Goal: Information Seeking & Learning: Compare options

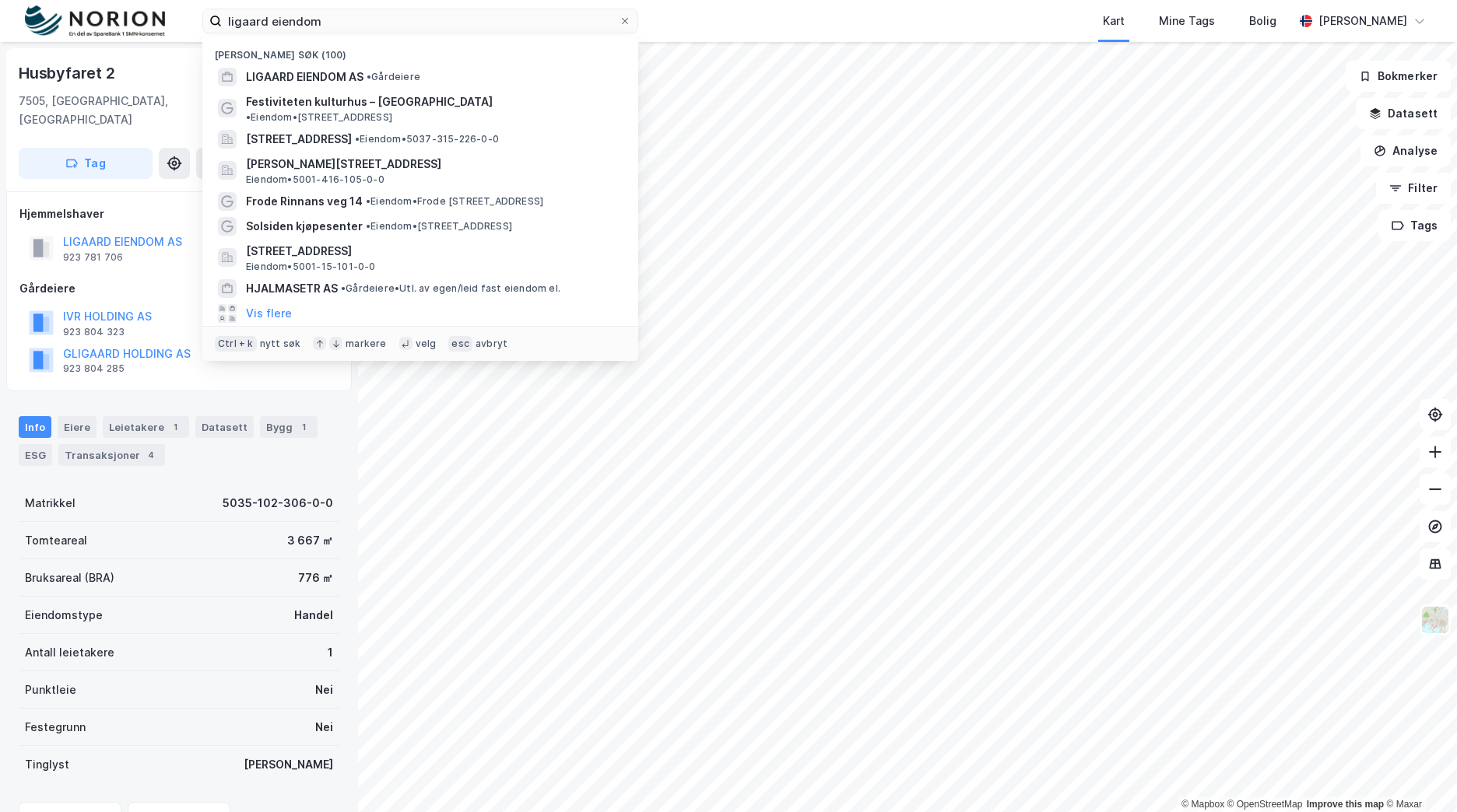
click at [118, 17] on div "ligaard eiendom Nylige søk (100) LIGAARD EIENDOM AS • Gårdeiere Festiviteten ku…" at bounding box center [728, 20] width 1457 height 42
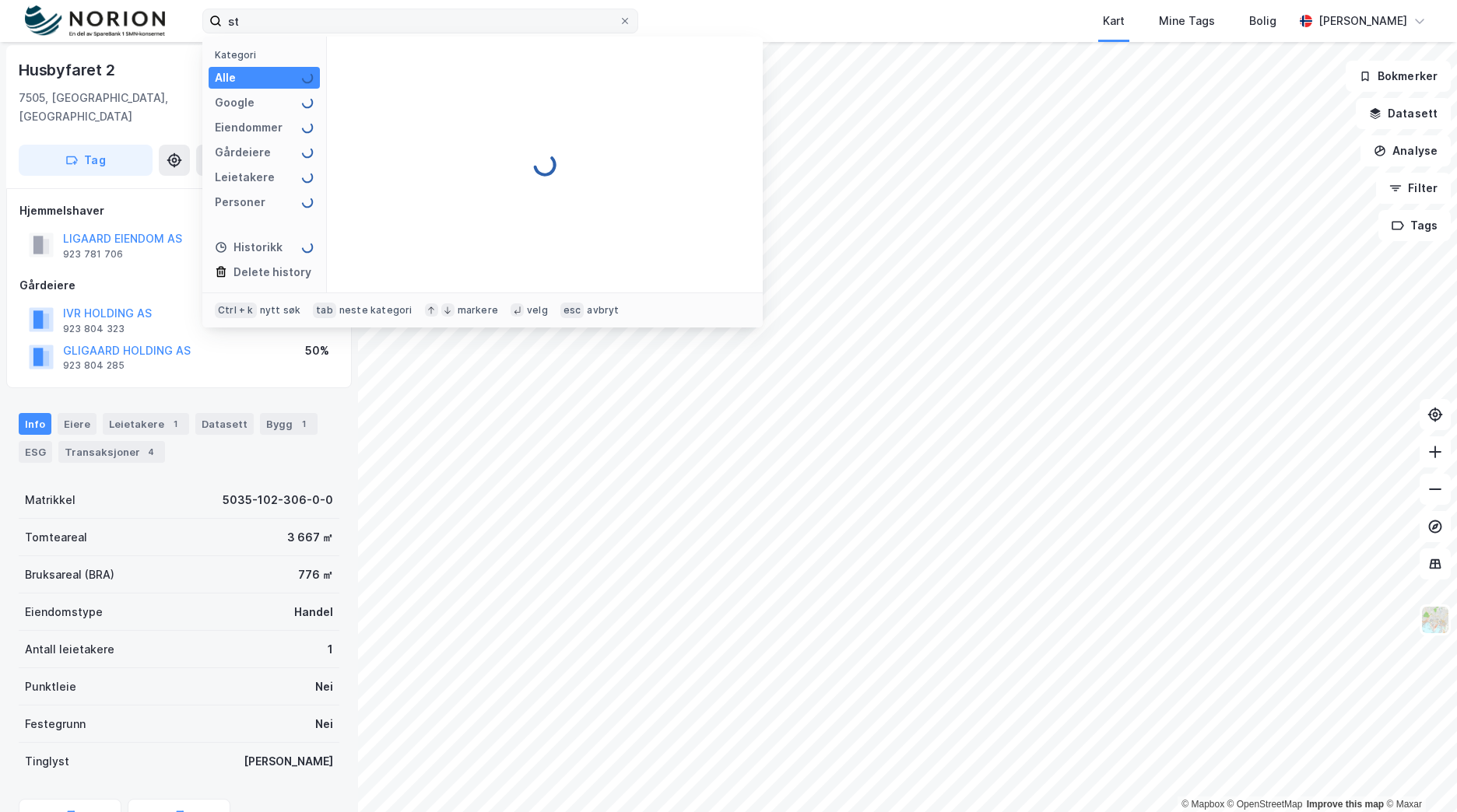
type input "s"
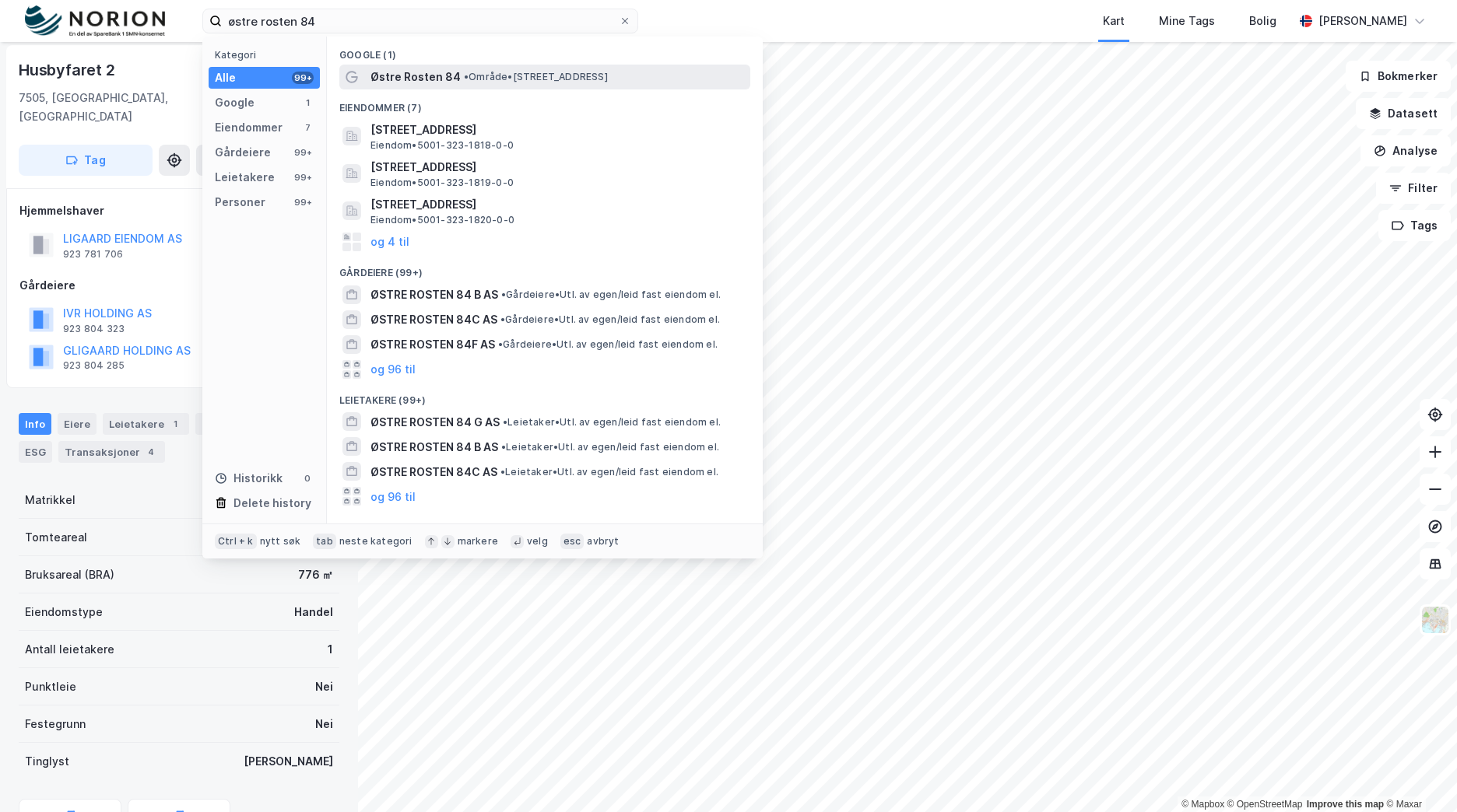
type input "østre rosten 84"
click at [515, 79] on span "• Område • [STREET_ADDRESS]" at bounding box center [535, 76] width 144 height 12
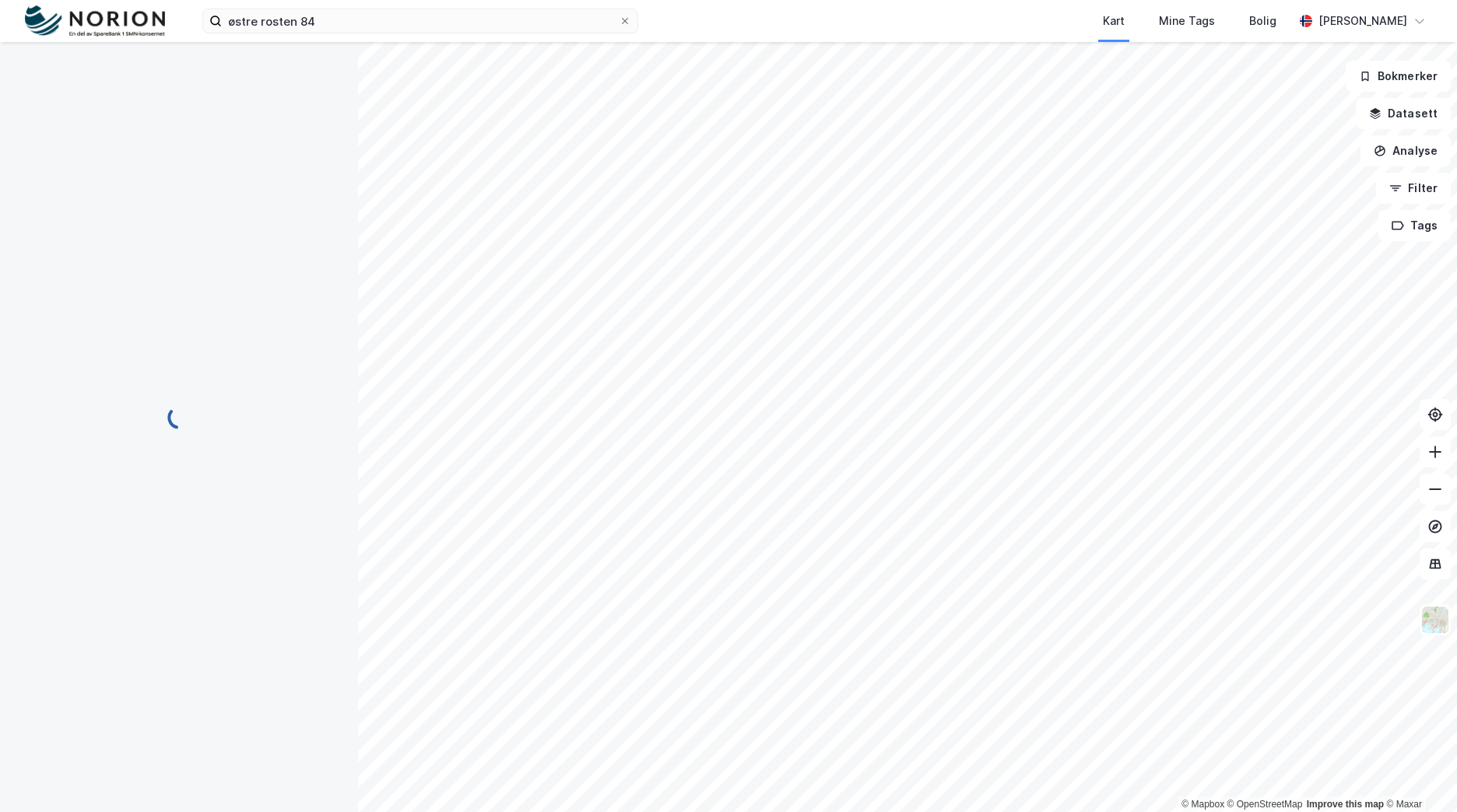
scroll to position [3, 0]
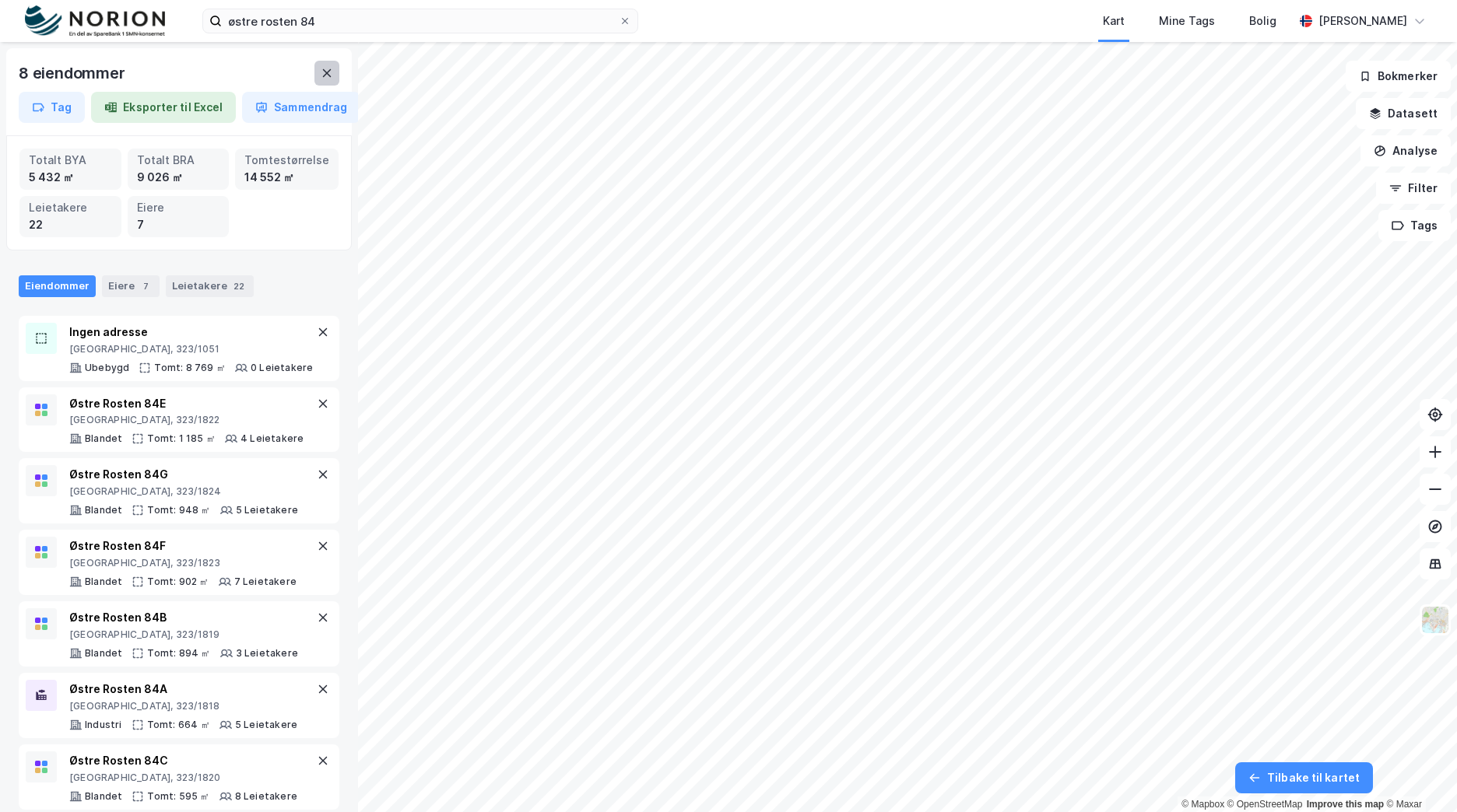
click at [330, 75] on icon at bounding box center [327, 73] width 8 height 7
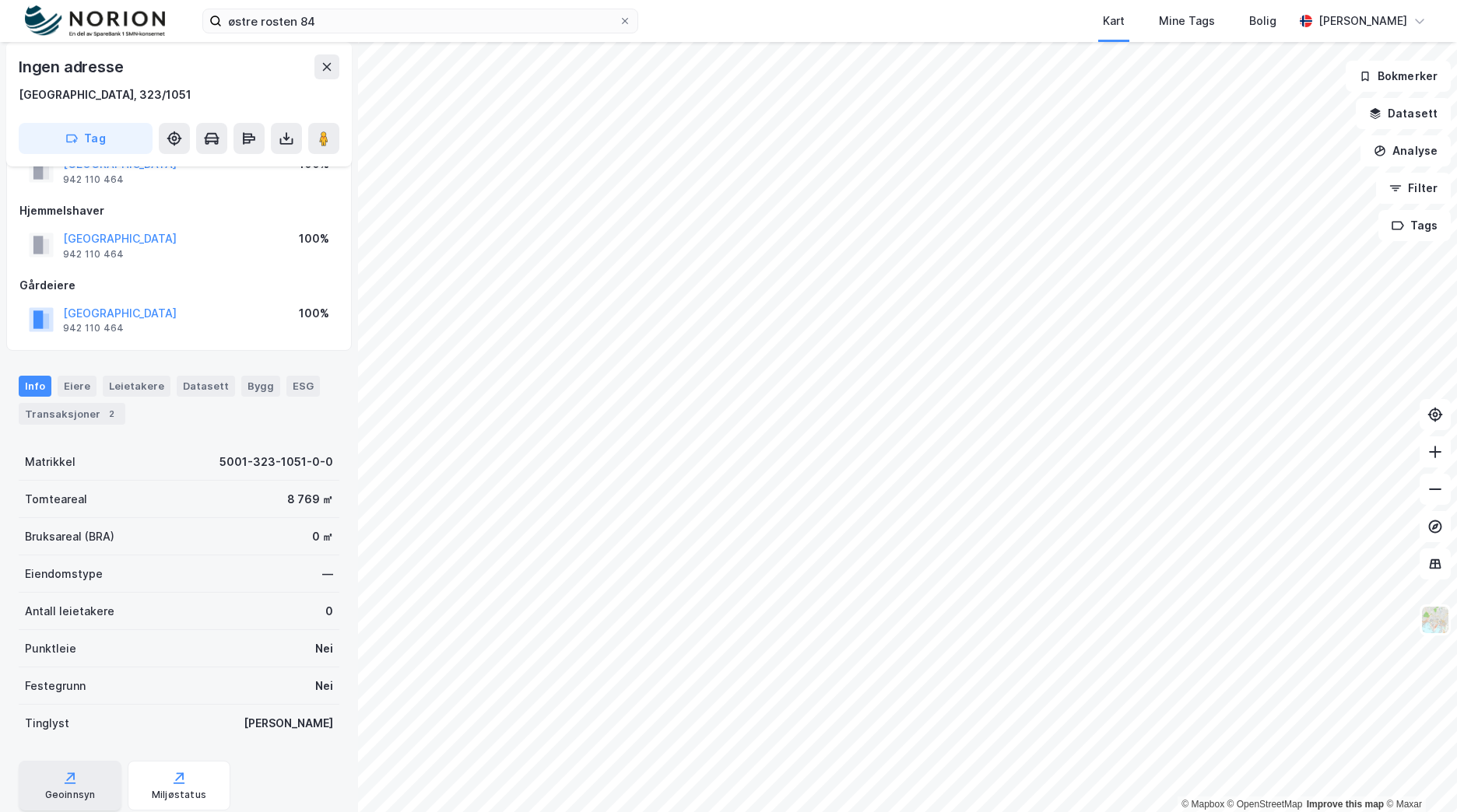
scroll to position [109, 0]
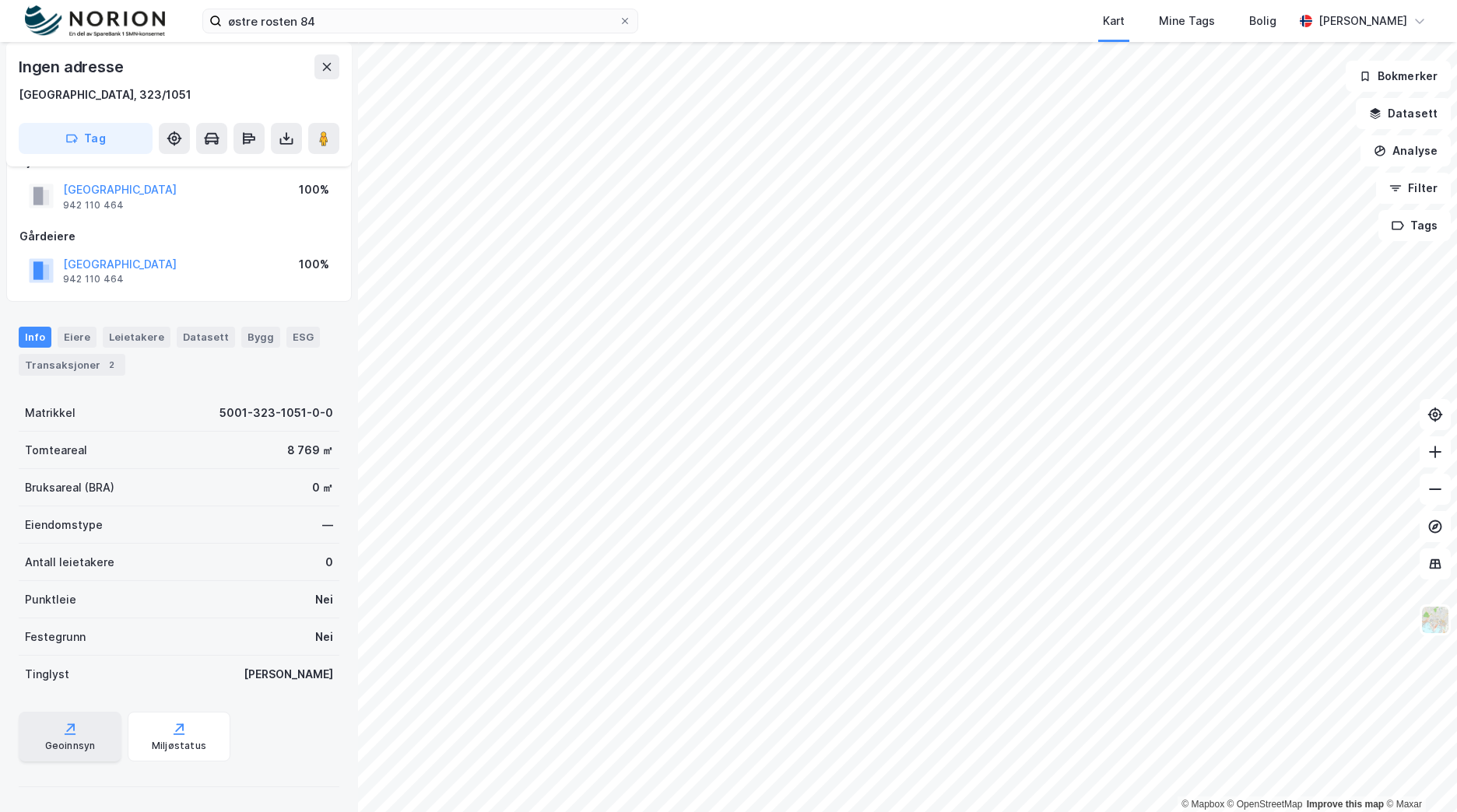
click at [83, 747] on div "Geoinnsyn" at bounding box center [71, 745] width 51 height 12
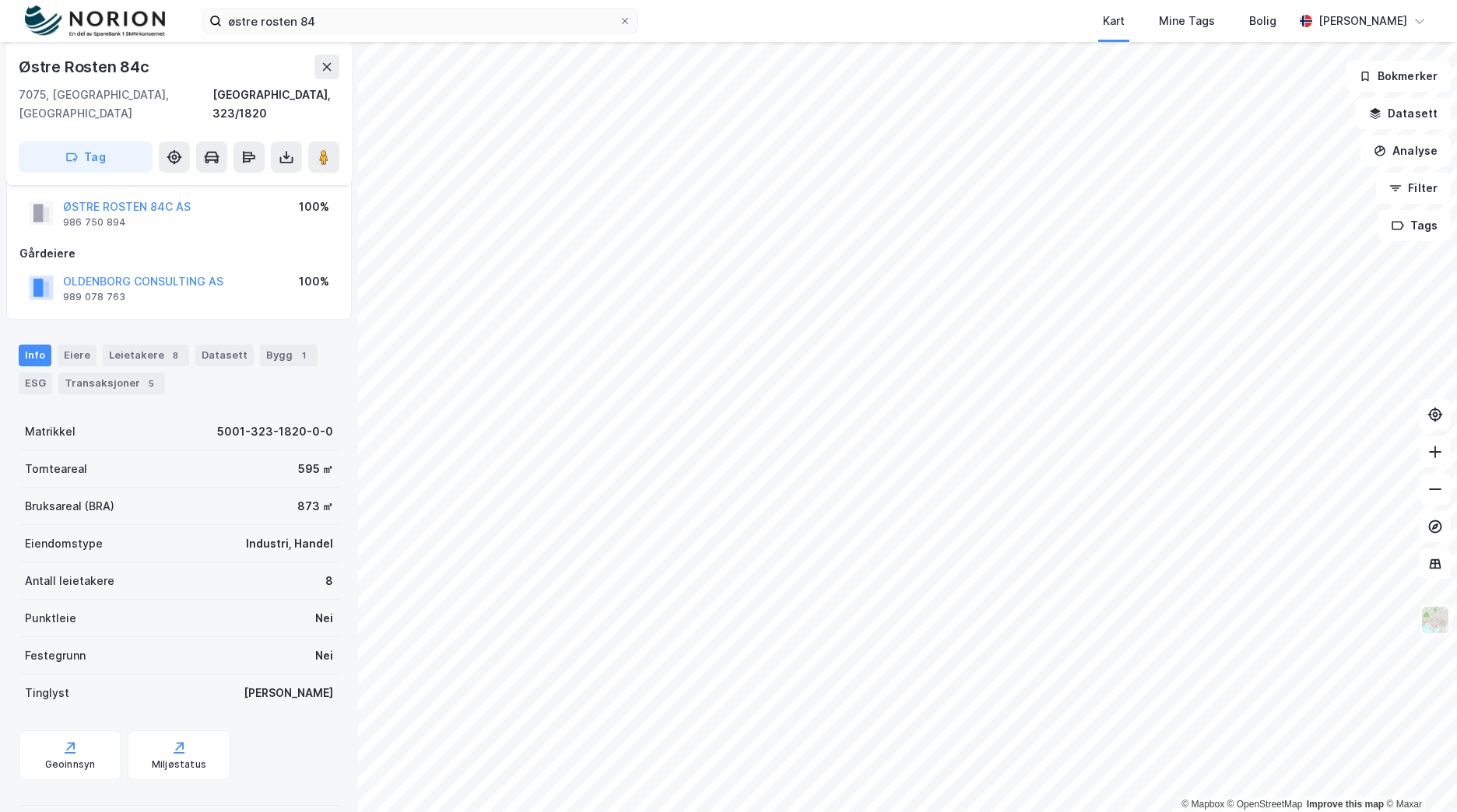
scroll to position [35, 0]
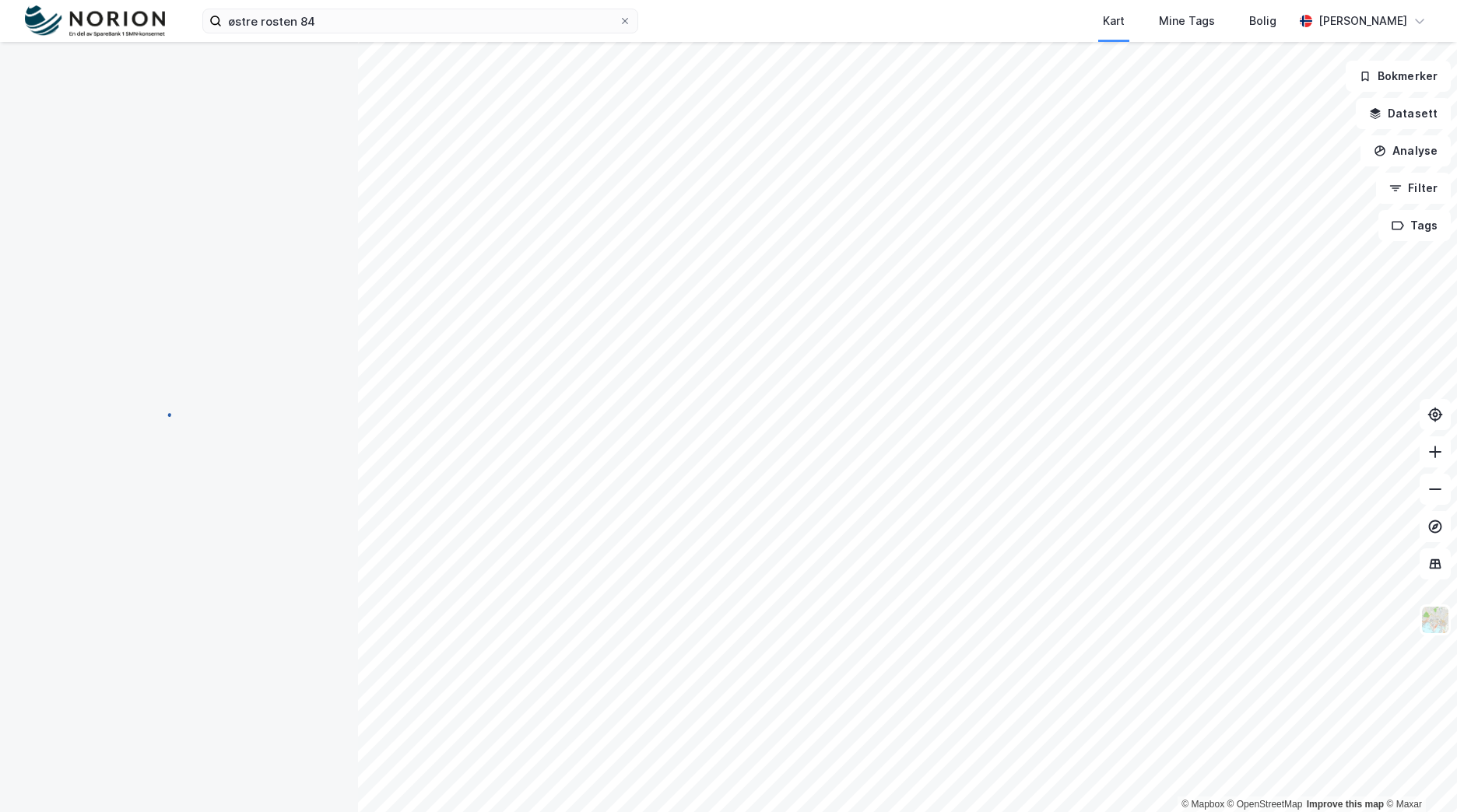
scroll to position [35, 0]
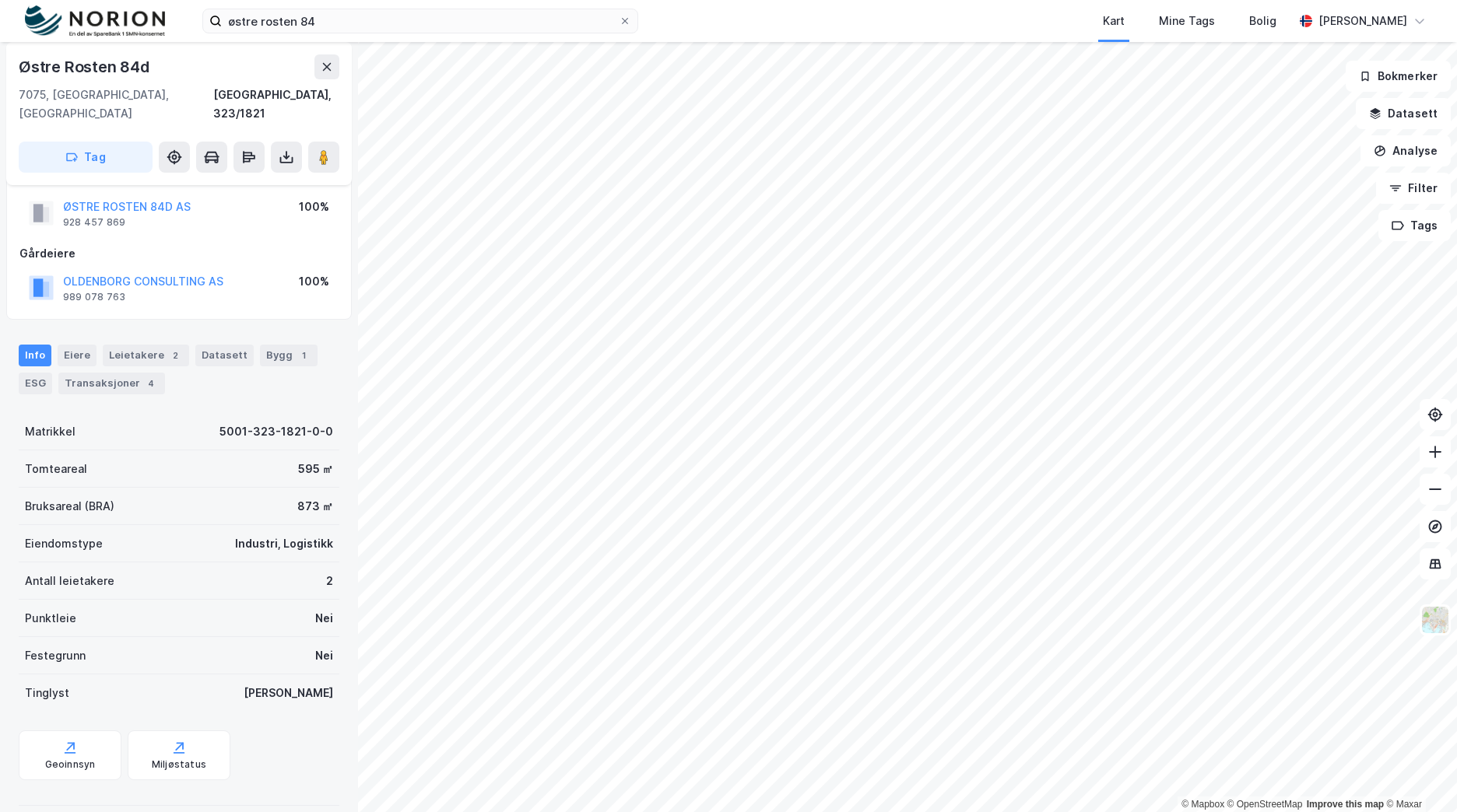
scroll to position [35, 0]
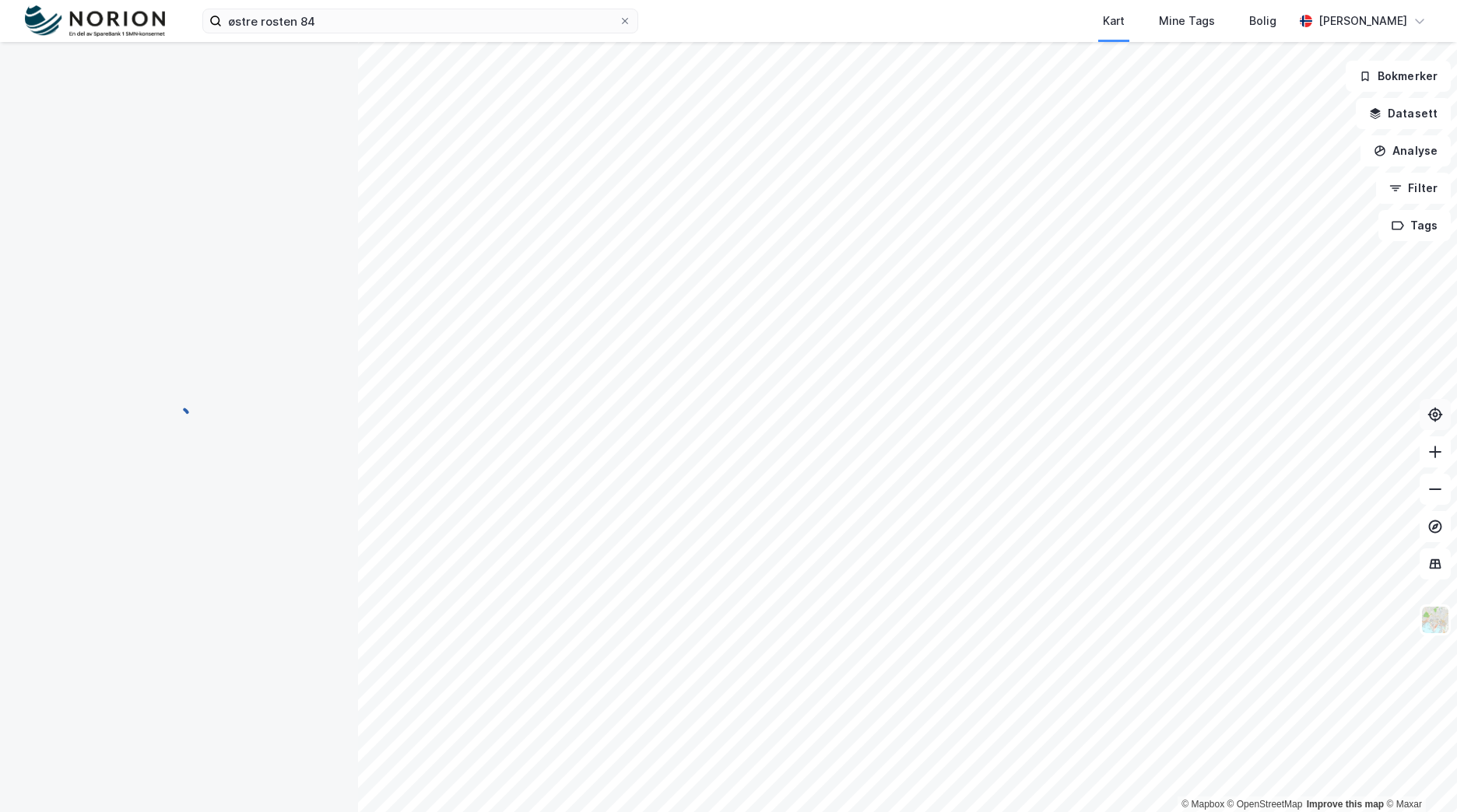
scroll to position [30, 0]
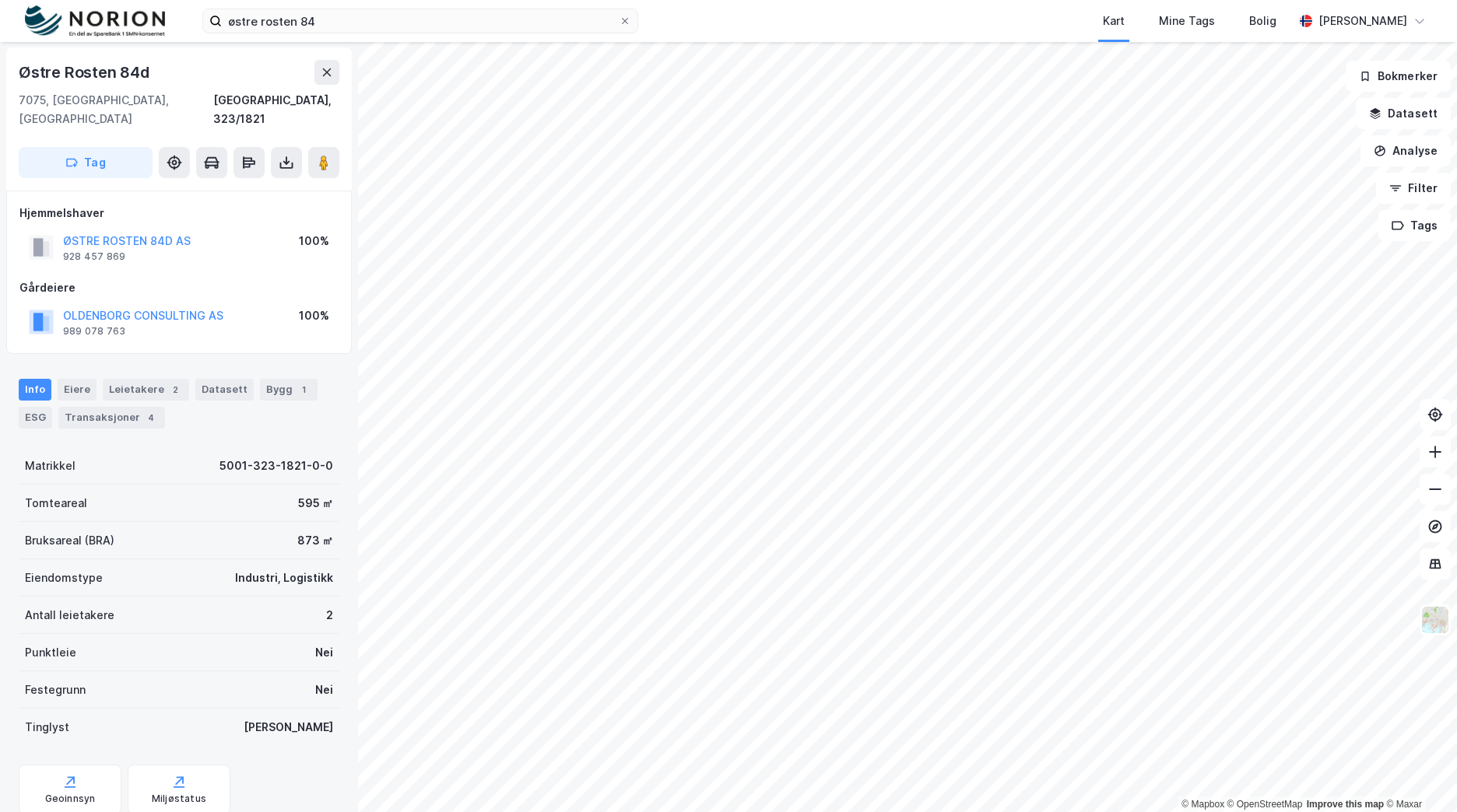
scroll to position [1, 0]
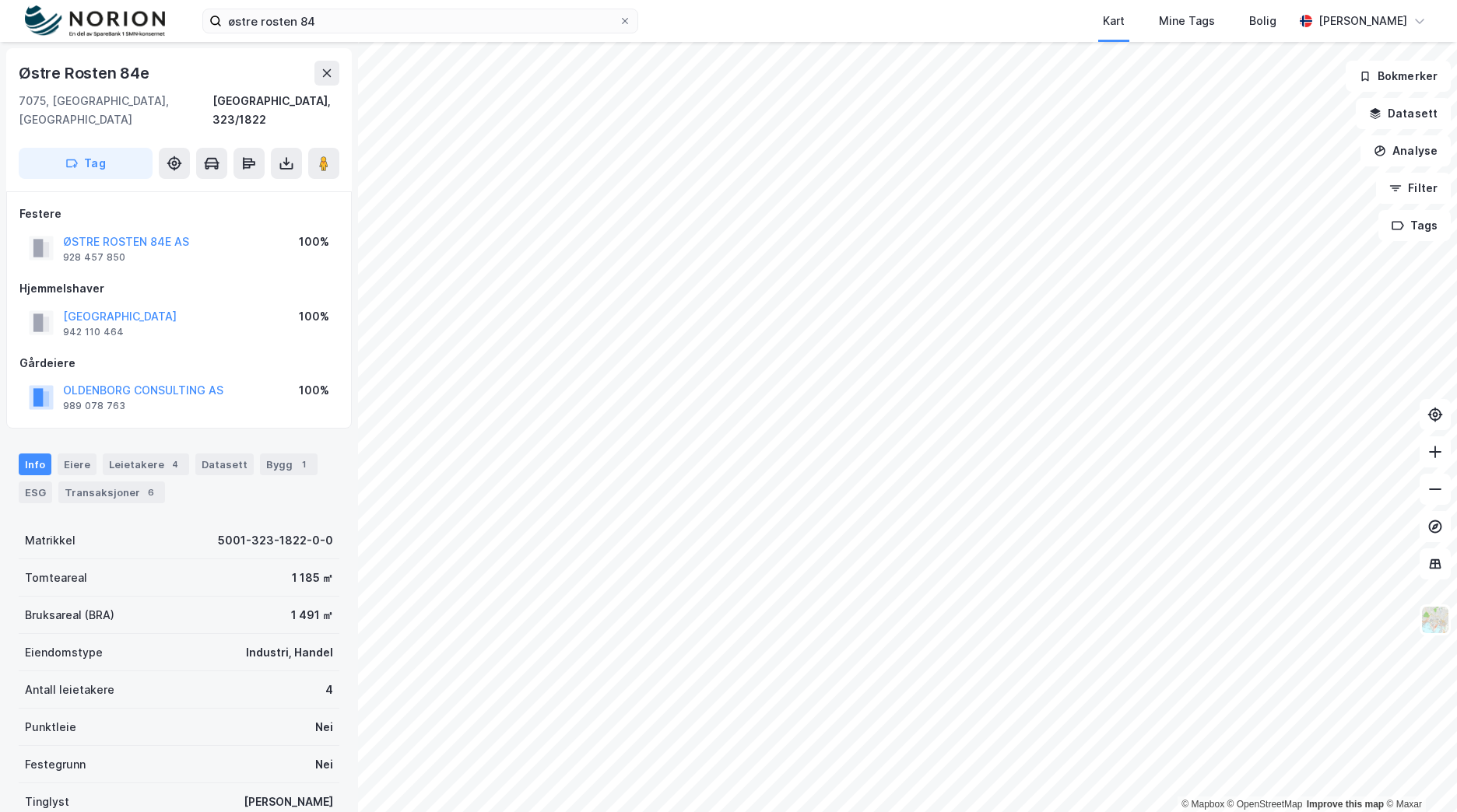
scroll to position [1, 0]
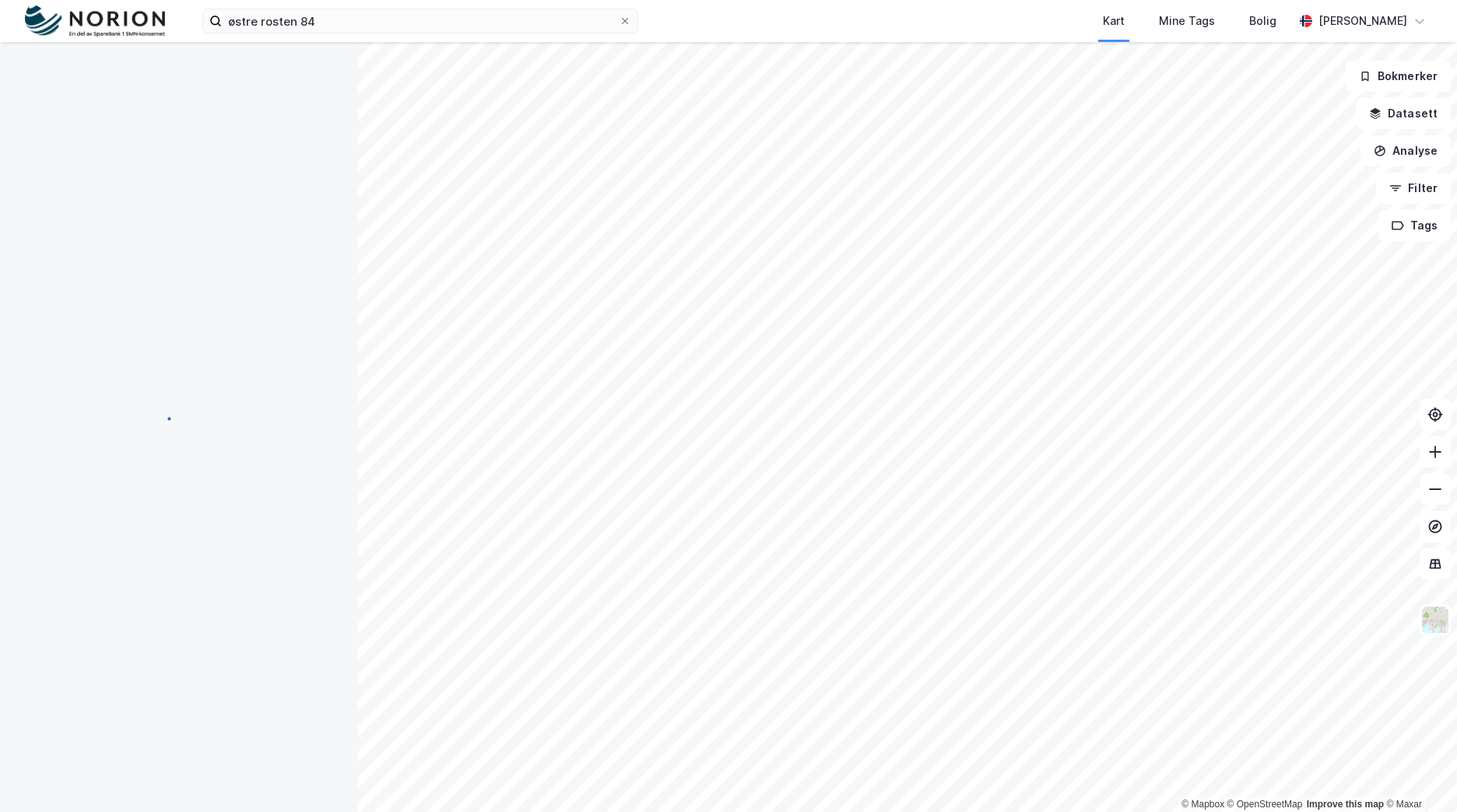
scroll to position [1, 0]
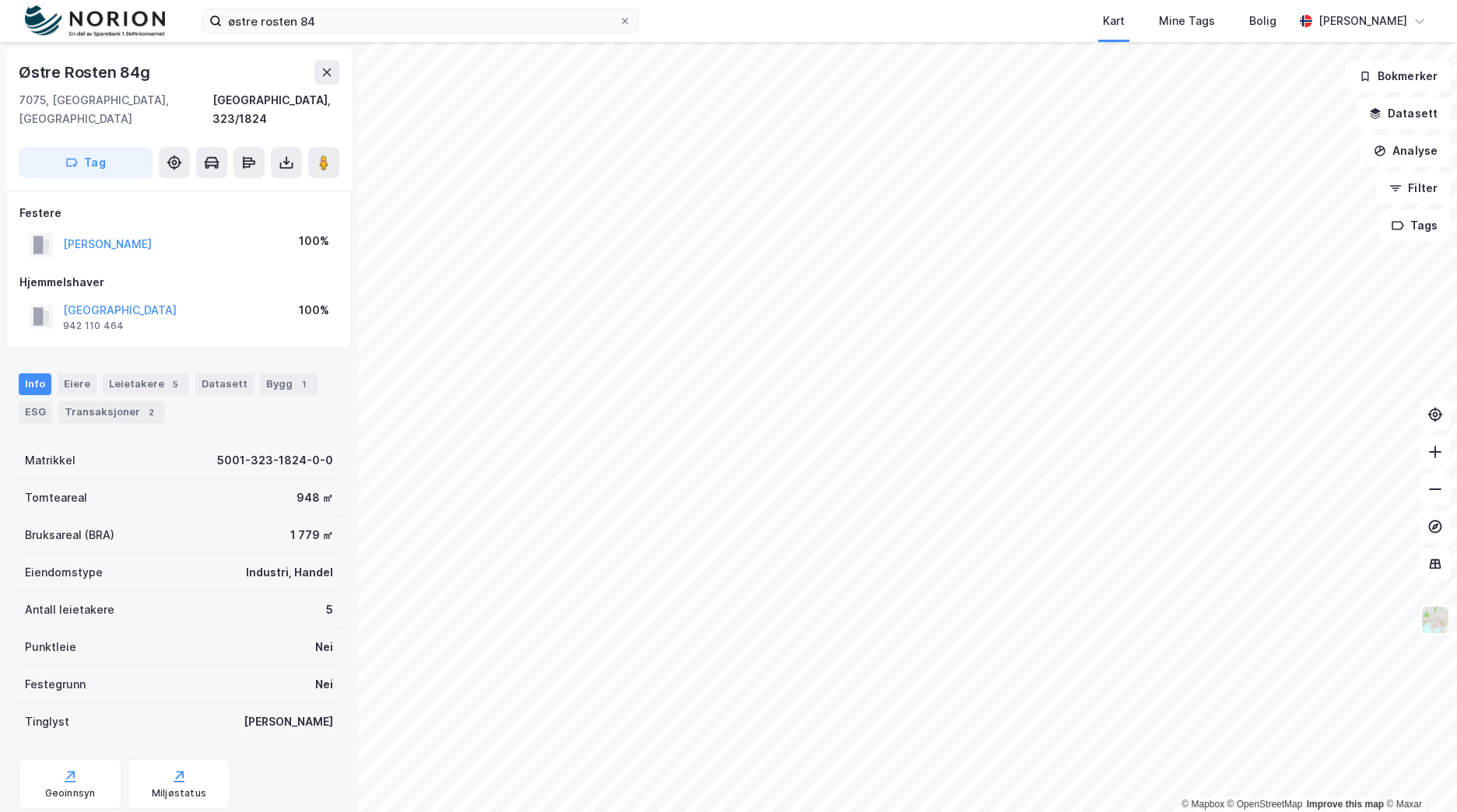
scroll to position [1, 0]
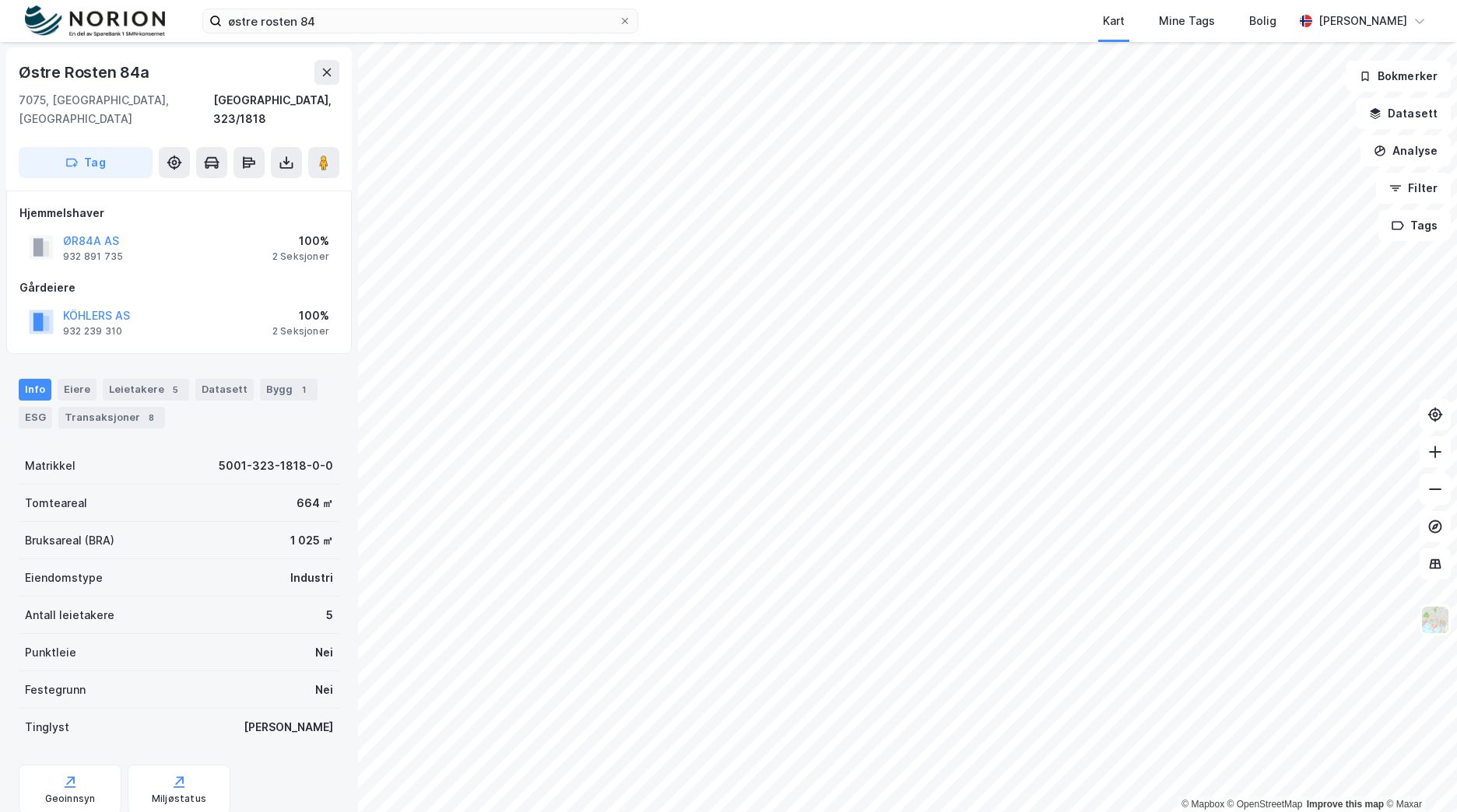
scroll to position [1, 0]
click at [0, 0] on button "ØR84A AS" at bounding box center [0, 0] width 0 height 0
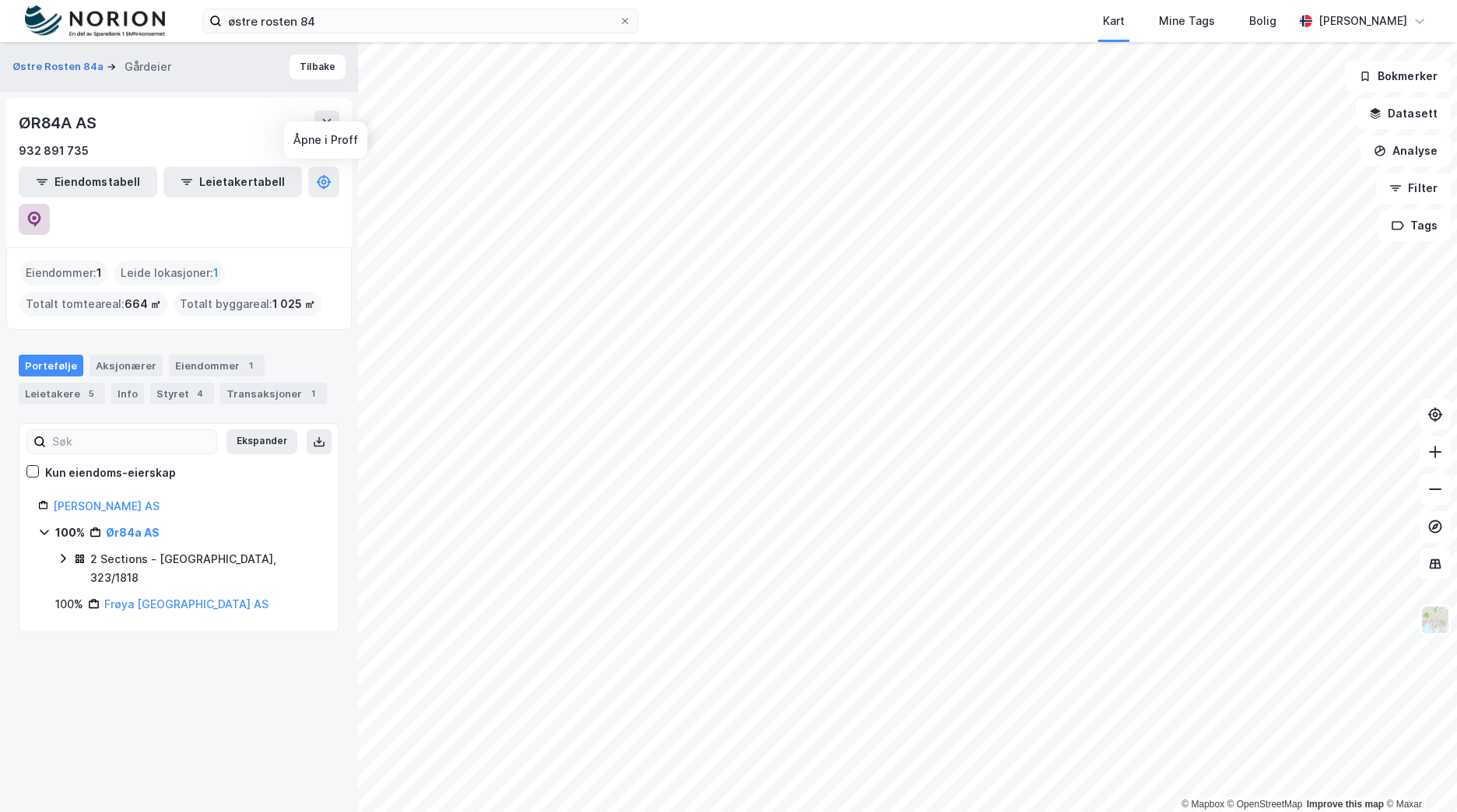
click at [50, 204] on button at bounding box center [34, 220] width 32 height 32
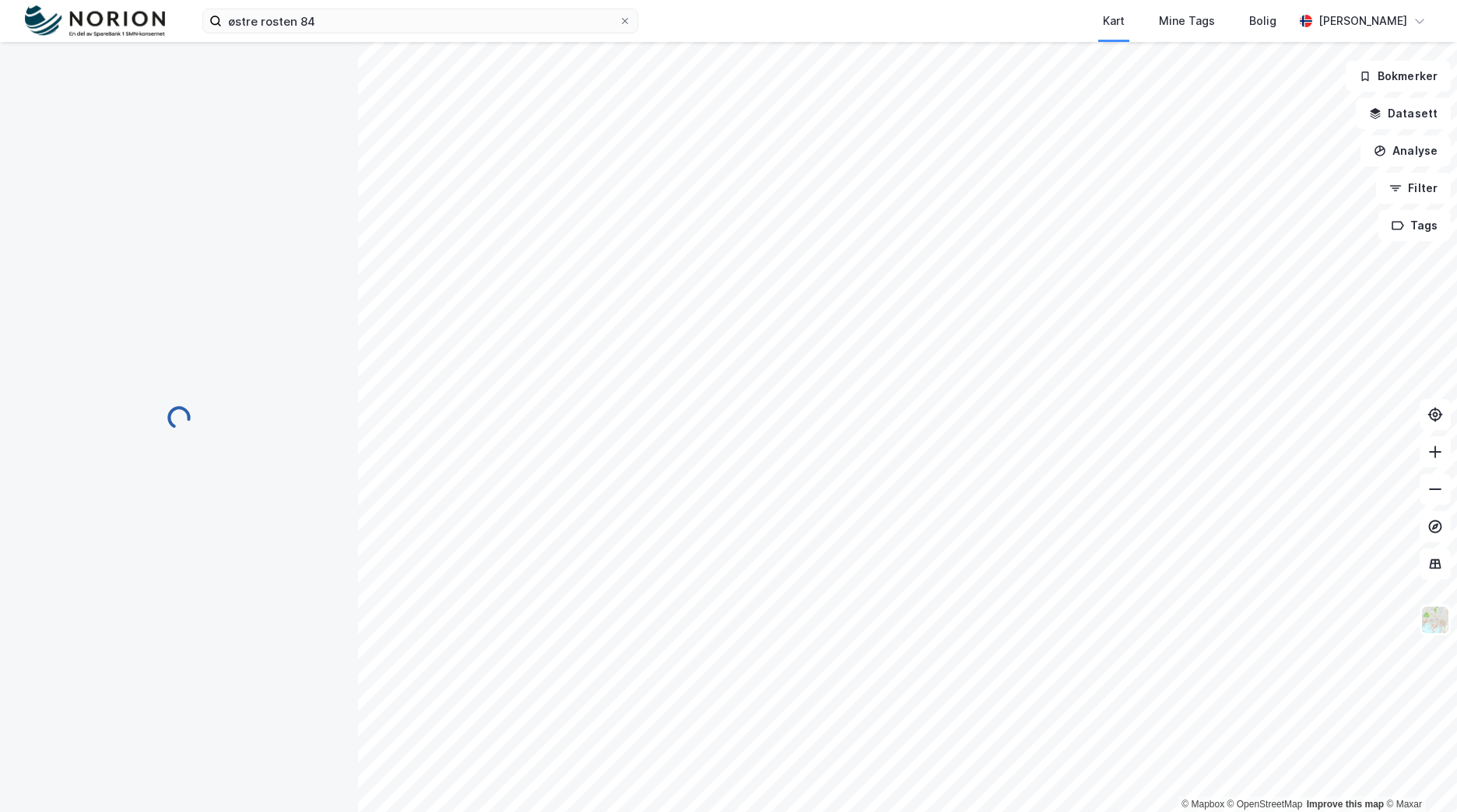
scroll to position [1, 0]
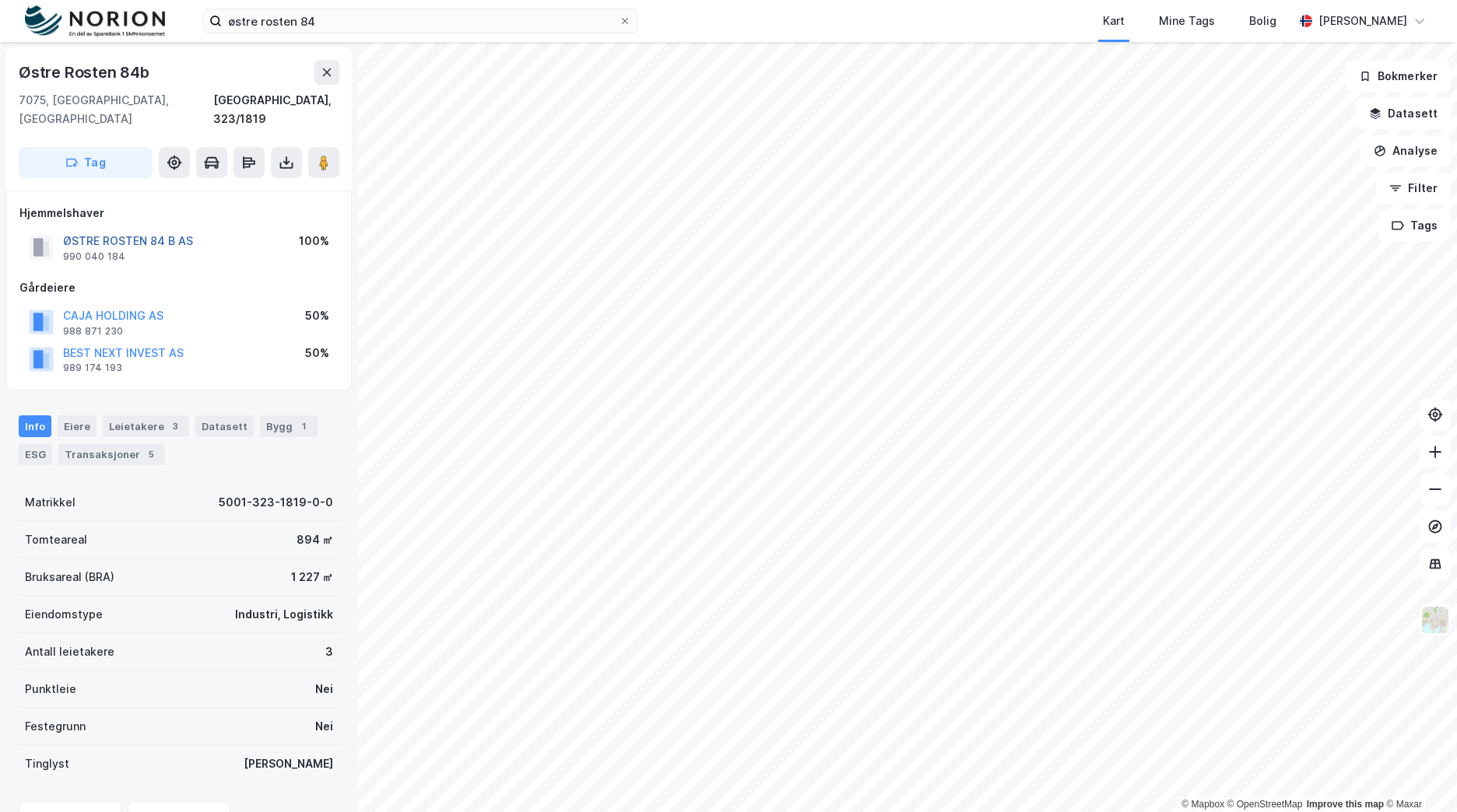
click at [0, 0] on button "ØSTRE ROSTEN 84 B AS" at bounding box center [0, 0] width 0 height 0
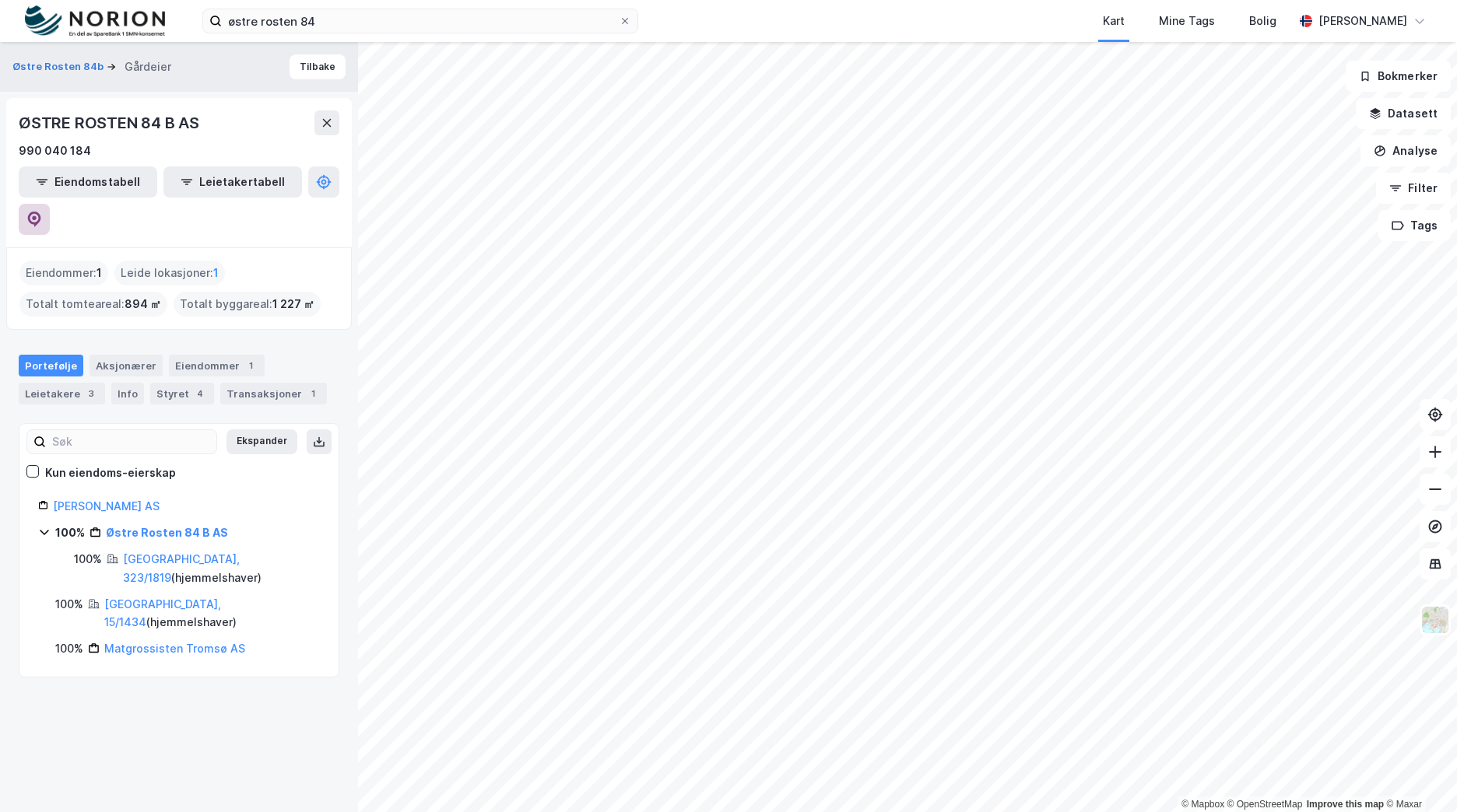
click at [42, 212] on icon at bounding box center [34, 219] width 16 height 16
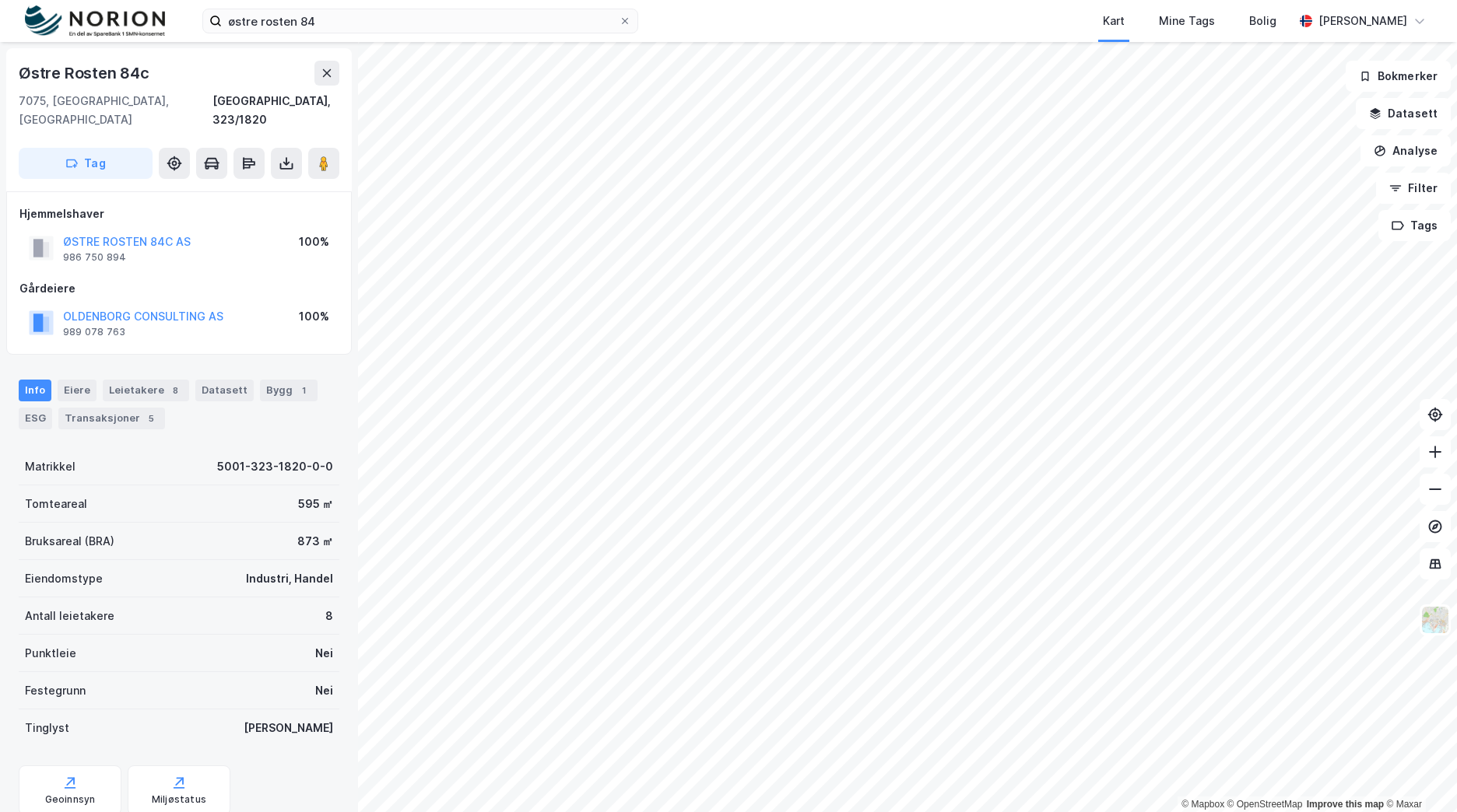
scroll to position [1, 0]
click at [0, 0] on button "ØSTRE ROSTEN 84C AS" at bounding box center [0, 0] width 0 height 0
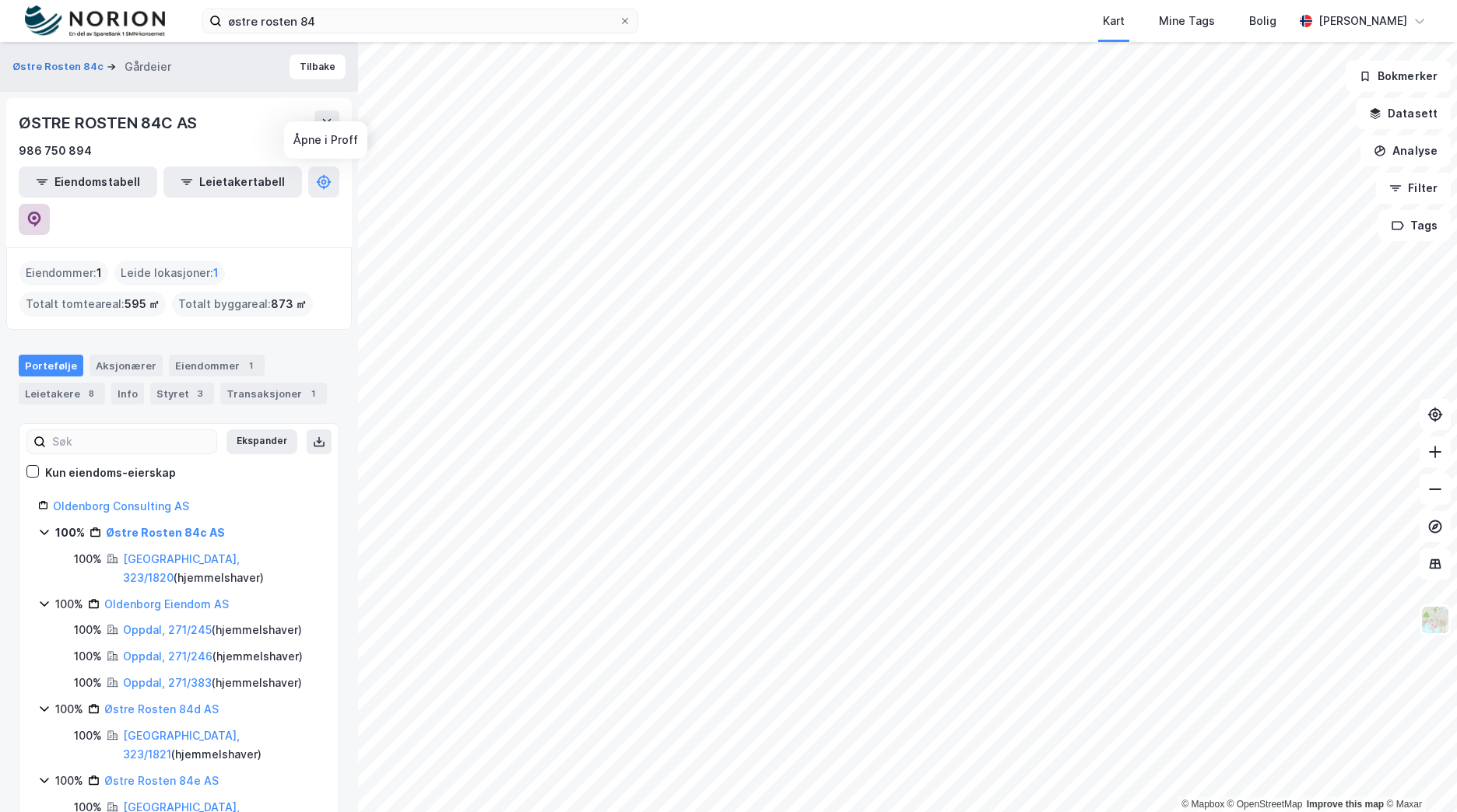
click at [41, 212] on icon at bounding box center [34, 219] width 13 height 16
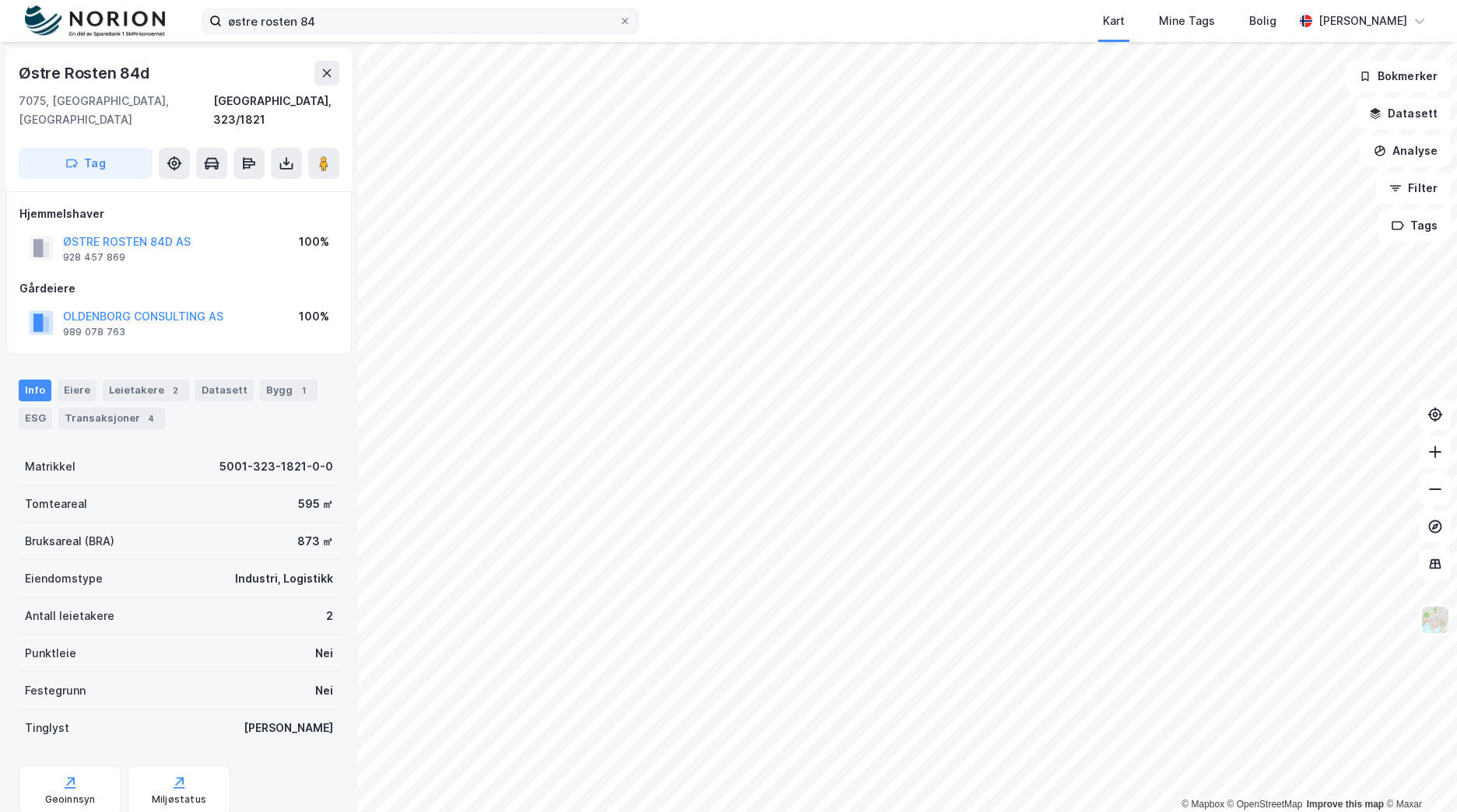
scroll to position [1, 0]
click at [0, 0] on button "ØSTRE ROSTEN 84D AS" at bounding box center [0, 0] width 0 height 0
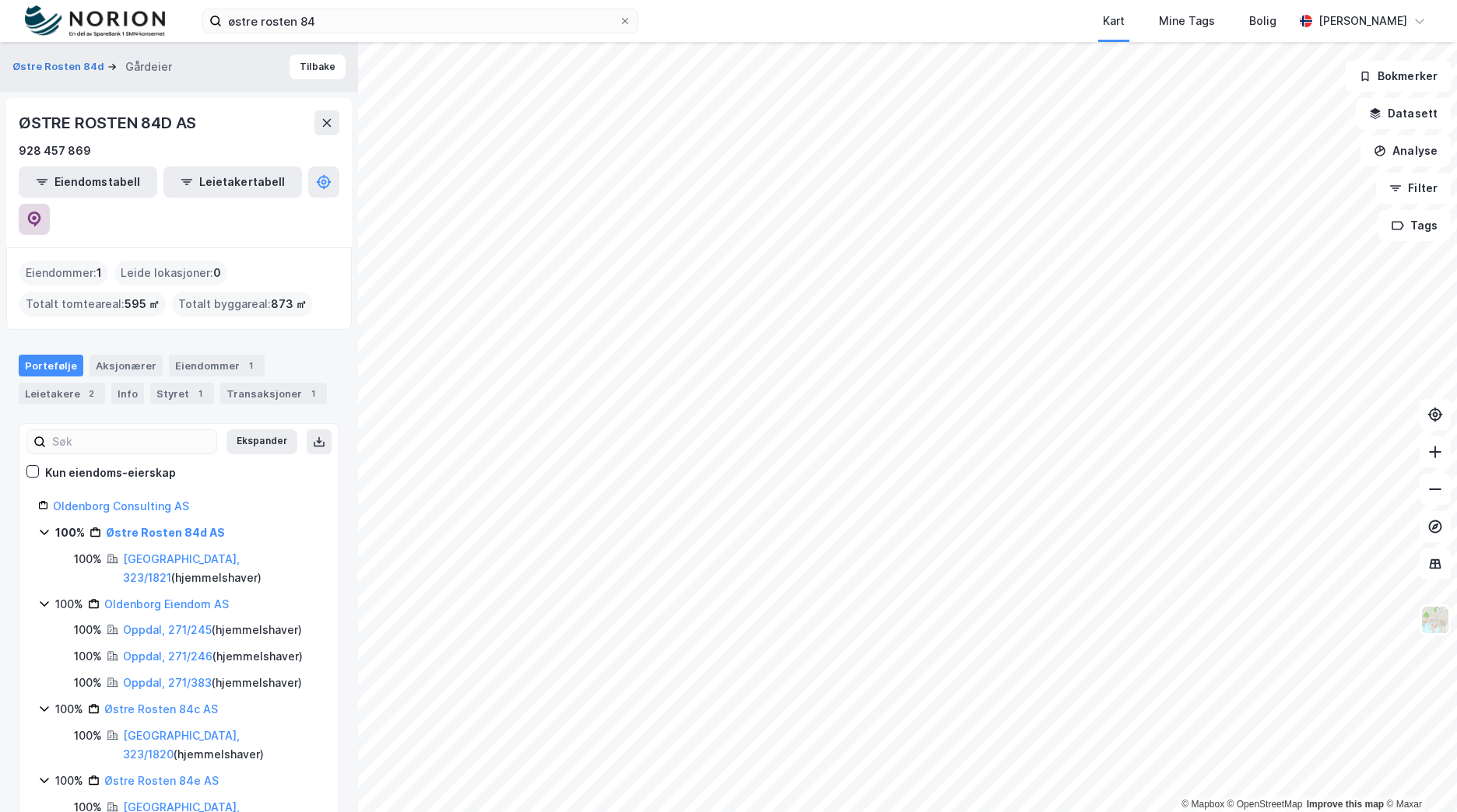
click at [41, 212] on icon at bounding box center [34, 219] width 13 height 16
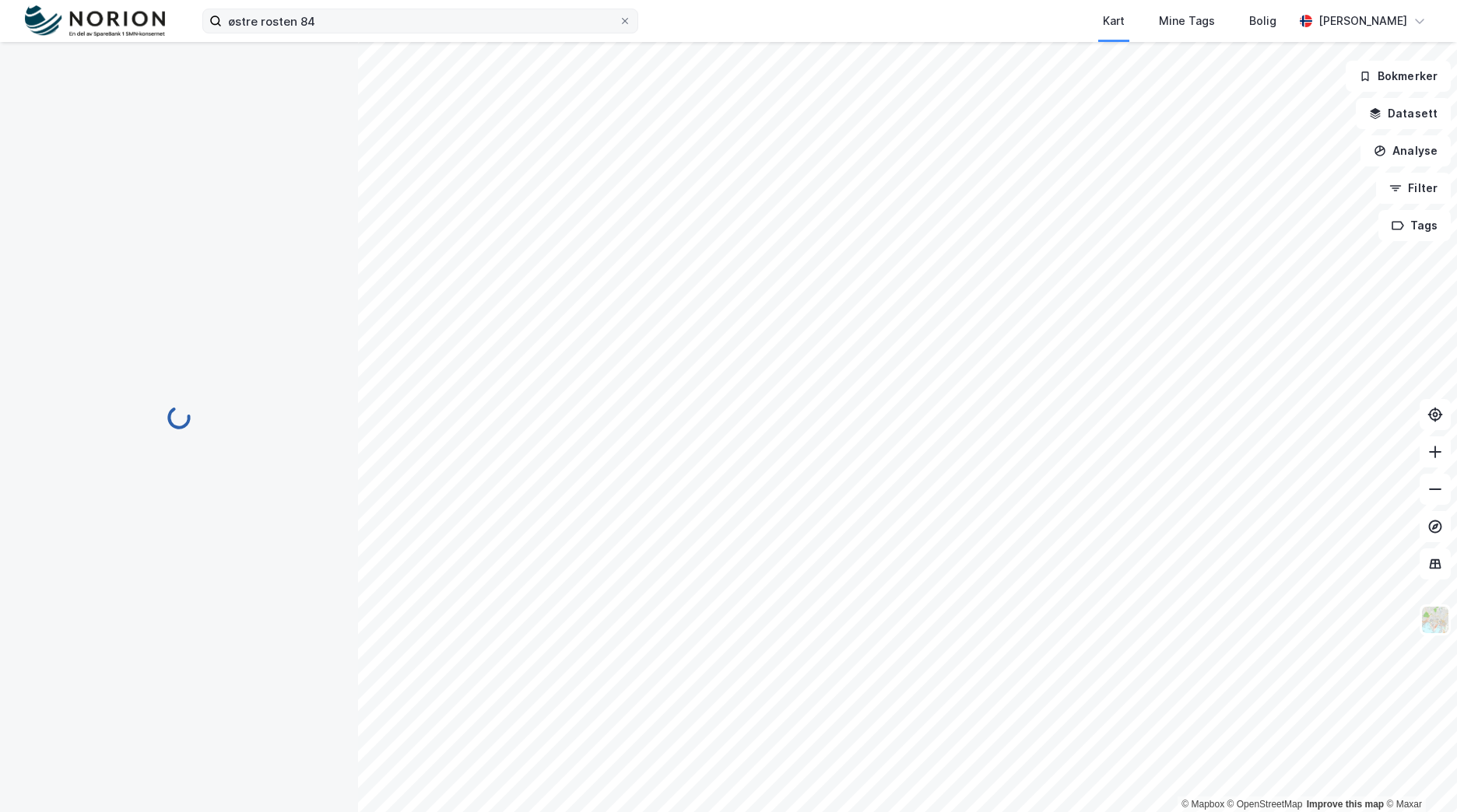
scroll to position [1, 0]
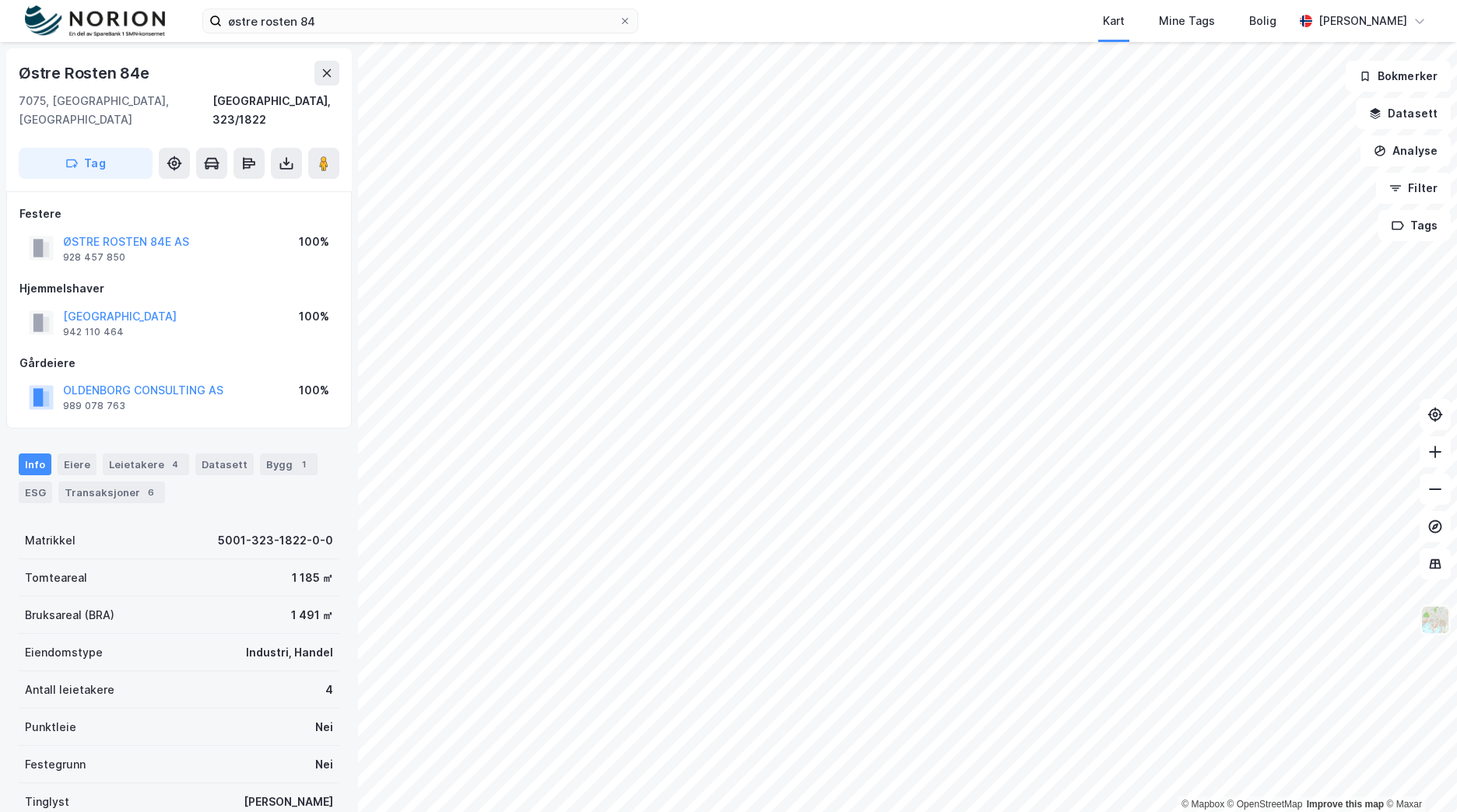
scroll to position [1, 0]
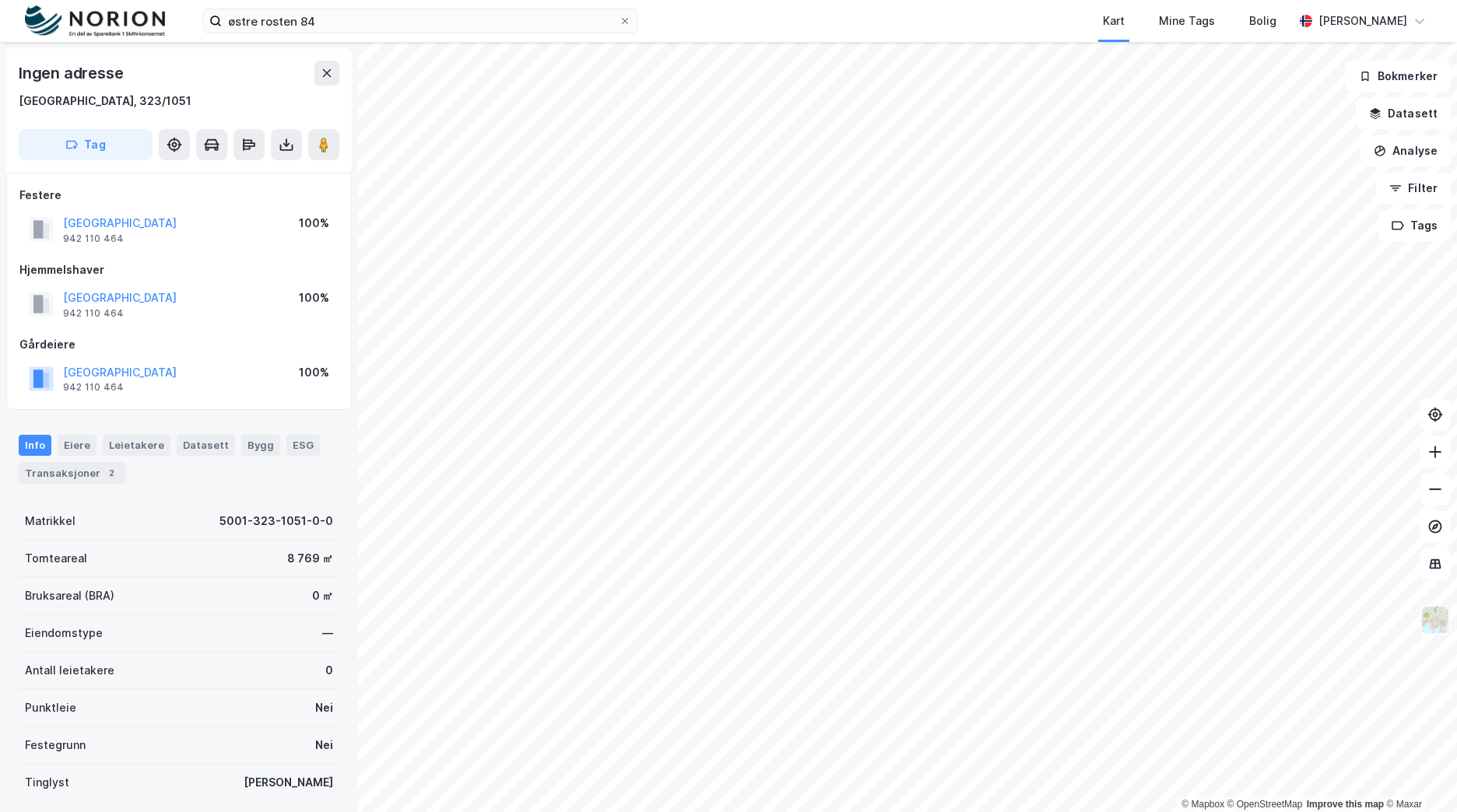
scroll to position [1, 0]
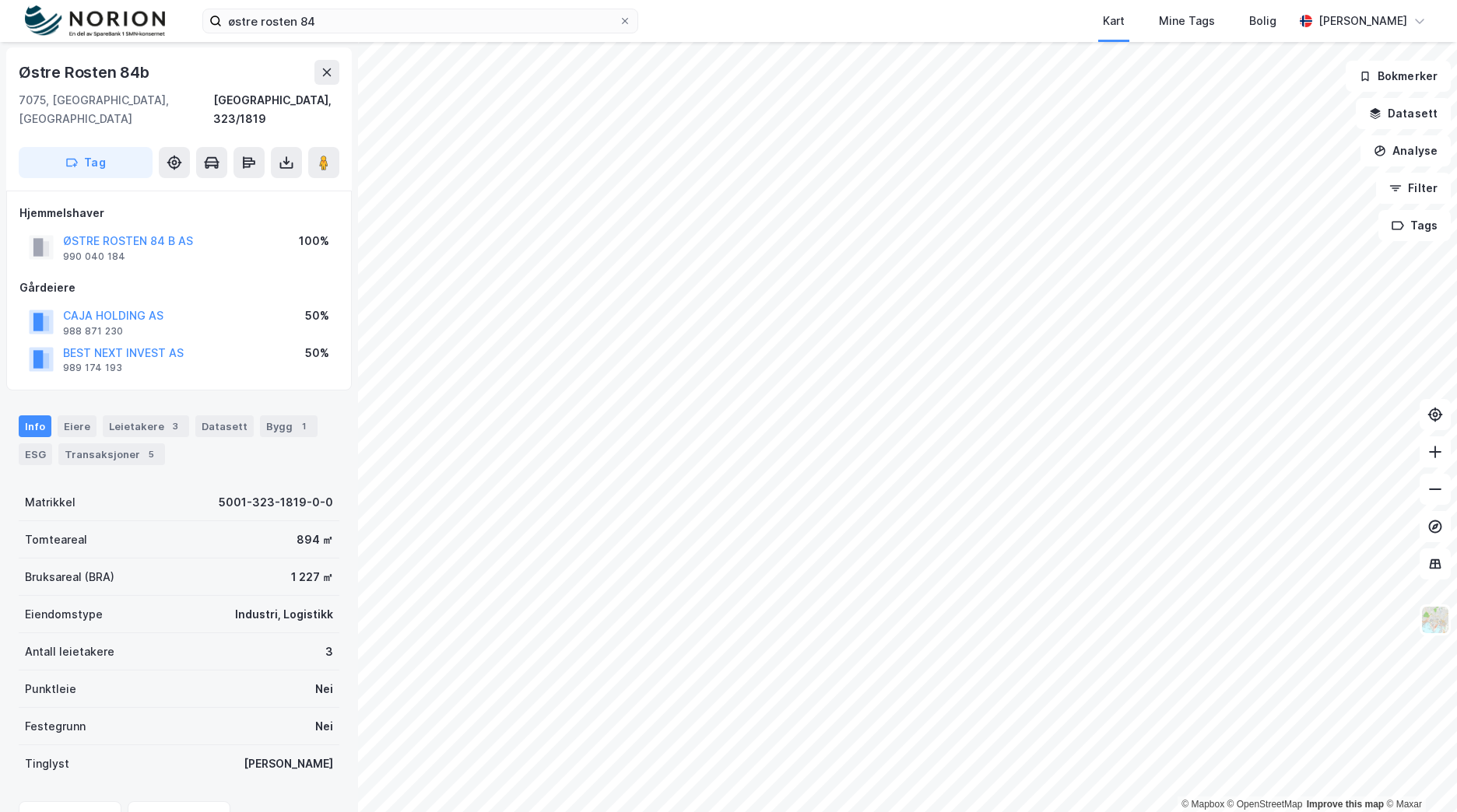
scroll to position [1, 0]
